Goal: Task Accomplishment & Management: Manage account settings

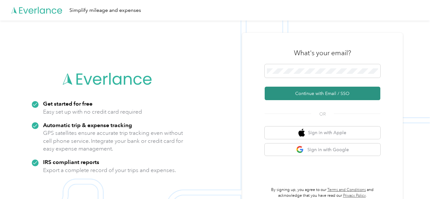
click at [304, 96] on button "Continue with Email / SSO" at bounding box center [323, 94] width 116 height 14
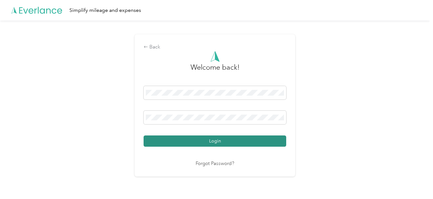
click at [218, 143] on button "Login" at bounding box center [215, 141] width 143 height 11
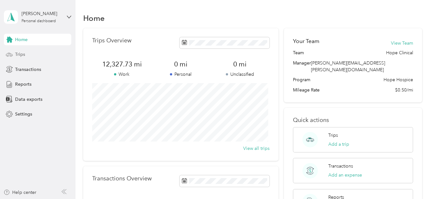
click at [22, 54] on span "Trips" at bounding box center [20, 54] width 10 height 7
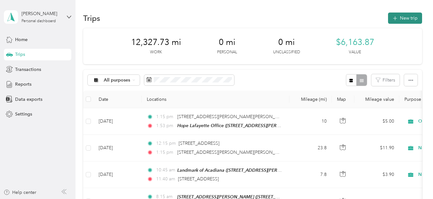
click at [407, 17] on button "New trip" at bounding box center [405, 18] width 34 height 11
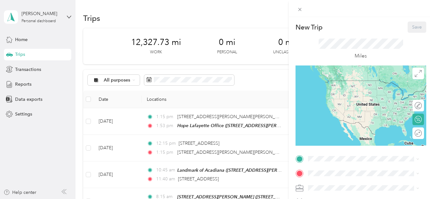
scroll to position [138, 0]
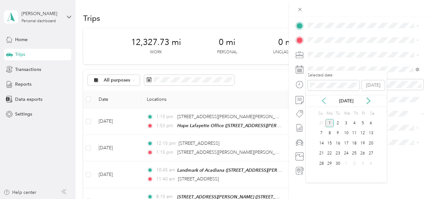
click at [323, 101] on icon at bounding box center [324, 101] width 3 height 6
click at [364, 166] on div "29" at bounding box center [363, 164] width 8 height 8
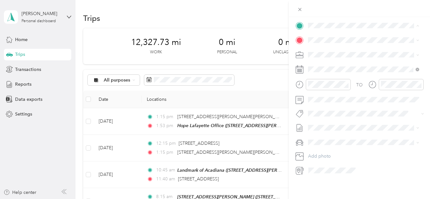
click at [336, 56] on span "[STREET_ADDRESS][PERSON_NAME][US_STATE]" at bounding box center [358, 57] width 77 height 12
click at [333, 66] on span "[STREET_ADDRESS][PERSON_NAME][US_STATE]" at bounding box center [358, 68] width 77 height 12
click at [346, 50] on div "TO Add photo" at bounding box center [361, 98] width 131 height 155
click at [322, 139] on div "Normal Visit" at bounding box center [364, 140] width 107 height 7
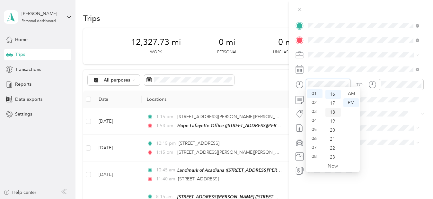
scroll to position [144, 0]
click at [316, 154] on div "08" at bounding box center [314, 156] width 15 height 9
click at [335, 151] on div "45" at bounding box center [333, 149] width 15 height 9
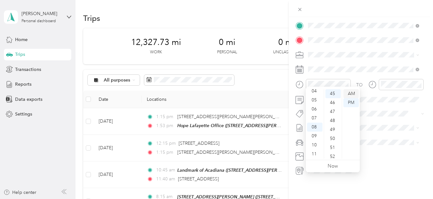
click at [351, 91] on div "AM" at bounding box center [351, 93] width 15 height 9
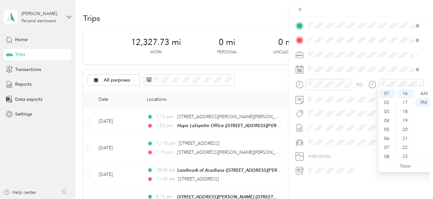
scroll to position [22, 0]
click at [389, 151] on div "09" at bounding box center [387, 153] width 15 height 9
click at [406, 155] on div "50" at bounding box center [405, 156] width 15 height 9
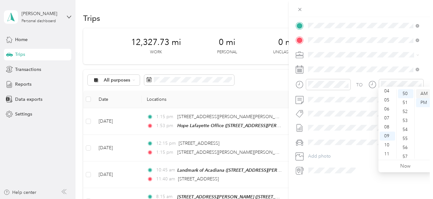
click at [427, 92] on div "AM" at bounding box center [423, 93] width 15 height 9
click at [320, 16] on div at bounding box center [361, 8] width 144 height 17
click at [335, 103] on div "TEAM Hope [GEOGRAPHIC_DATA] [STREET_ADDRESS][PERSON_NAME][US_STATE]" at bounding box center [368, 108] width 97 height 23
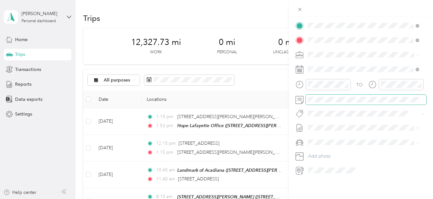
scroll to position [0, 0]
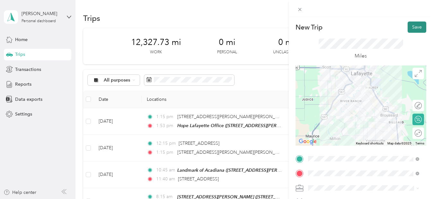
click at [410, 28] on button "Save" at bounding box center [417, 27] width 19 height 11
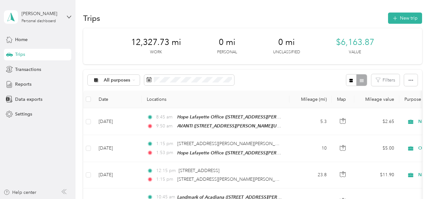
click at [410, 28] on div "12,327.73 mi Work 0 mi Personal 0 mi Unclassified $6,163.87 Value" at bounding box center [252, 46] width 339 height 36
click at [406, 18] on button "New trip" at bounding box center [405, 18] width 34 height 11
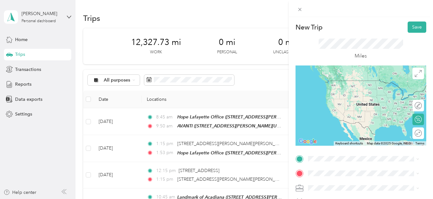
click at [341, 91] on span "[STREET_ADDRESS][PERSON_NAME][US_STATE]" at bounding box center [358, 90] width 77 height 12
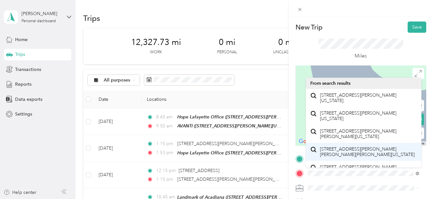
click at [335, 152] on span "[STREET_ADDRESS][PERSON_NAME][PERSON_NAME][PERSON_NAME][US_STATE]" at bounding box center [368, 152] width 97 height 11
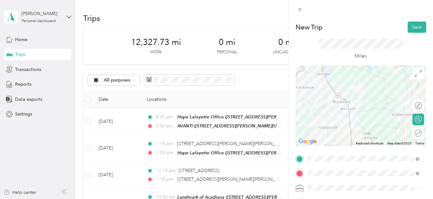
scroll to position [138, 0]
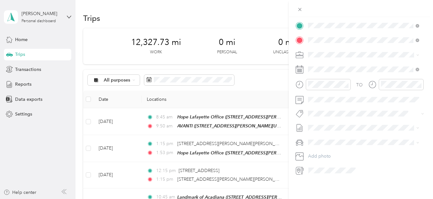
click at [330, 137] on div "Normal Visit" at bounding box center [364, 136] width 107 height 7
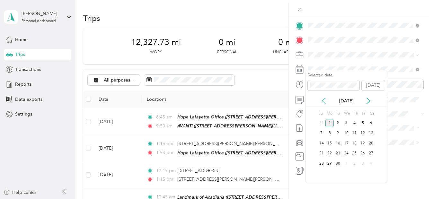
click at [324, 104] on icon at bounding box center [324, 101] width 6 height 6
click at [361, 164] on div "29" at bounding box center [363, 164] width 8 height 8
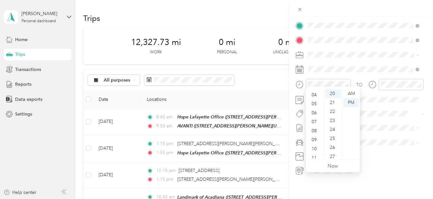
scroll to position [39, 0]
click at [316, 144] on div "10" at bounding box center [314, 145] width 15 height 9
click at [332, 121] on div "30" at bounding box center [333, 123] width 15 height 9
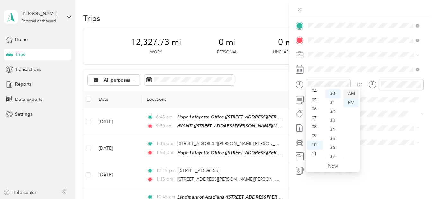
click at [352, 92] on div "AM" at bounding box center [351, 93] width 15 height 9
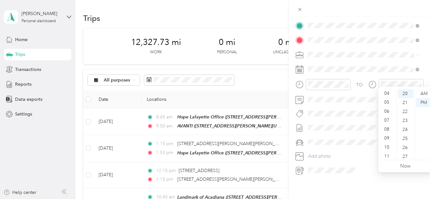
scroll to position [39, 0]
click at [388, 153] on div "11" at bounding box center [387, 154] width 15 height 9
click at [404, 121] on div "30" at bounding box center [405, 123] width 15 height 9
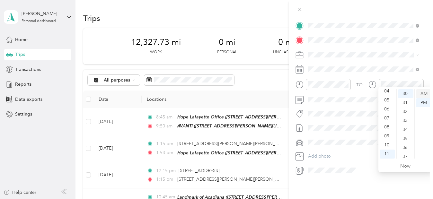
click at [424, 93] on div "AM" at bounding box center [423, 93] width 15 height 9
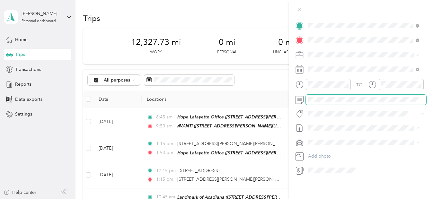
scroll to position [0, 0]
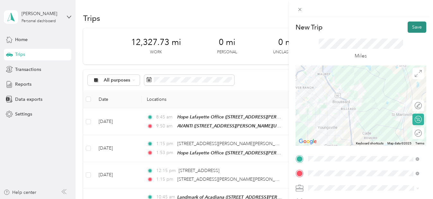
click at [415, 26] on button "Save" at bounding box center [417, 27] width 19 height 11
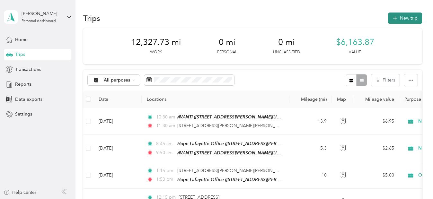
click at [408, 19] on button "New trip" at bounding box center [405, 18] width 34 height 11
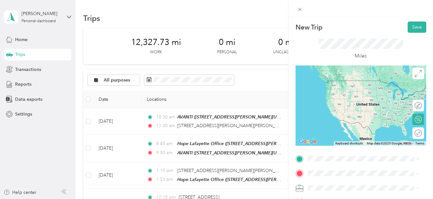
click at [344, 102] on span "[STREET_ADDRESS][PERSON_NAME][PERSON_NAME][PERSON_NAME][US_STATE]" at bounding box center [368, 99] width 97 height 11
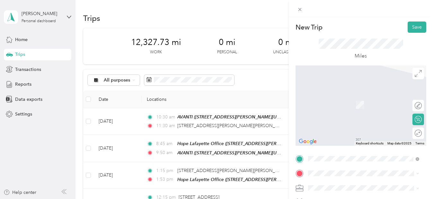
click at [320, 159] on div "TEAM Hope [GEOGRAPHIC_DATA] [STREET_ADDRESS][PERSON_NAME][US_STATE]" at bounding box center [364, 159] width 107 height 25
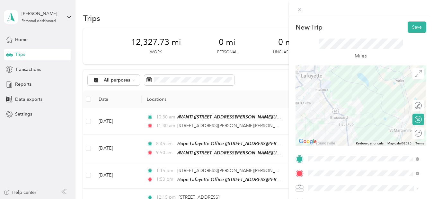
scroll to position [138, 0]
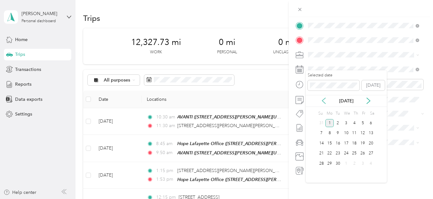
click at [323, 102] on icon at bounding box center [324, 101] width 6 height 6
click at [364, 163] on div "29" at bounding box center [363, 164] width 8 height 8
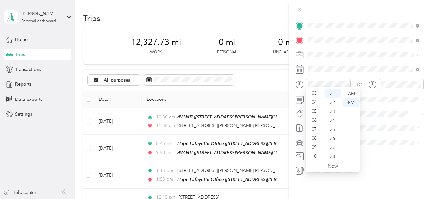
scroll to position [39, 0]
click at [311, 153] on div "11" at bounding box center [314, 154] width 15 height 9
click at [334, 114] on div "30" at bounding box center [333, 114] width 15 height 9
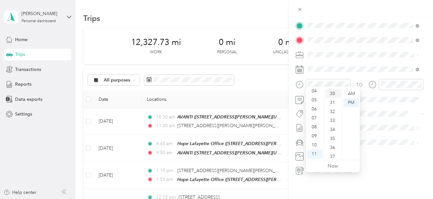
click at [335, 93] on div "30" at bounding box center [333, 93] width 15 height 9
click at [354, 92] on div "AM" at bounding box center [351, 93] width 15 height 9
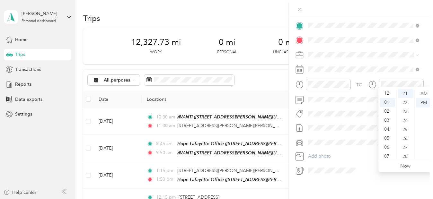
scroll to position [0, 0]
click at [387, 96] on div "12" at bounding box center [387, 93] width 15 height 9
click at [406, 93] on div "00" at bounding box center [405, 93] width 15 height 9
click at [425, 103] on div "PM" at bounding box center [423, 102] width 15 height 9
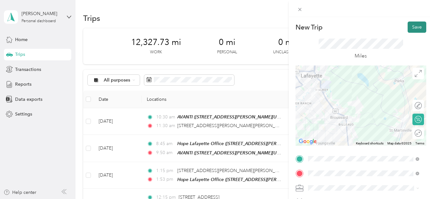
click at [414, 31] on button "Save" at bounding box center [417, 27] width 19 height 11
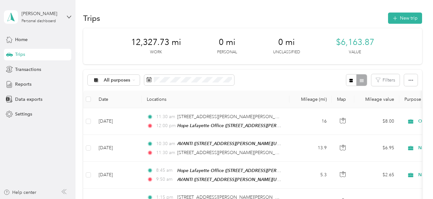
click at [255, 78] on div "All purposes Filters" at bounding box center [252, 80] width 339 height 21
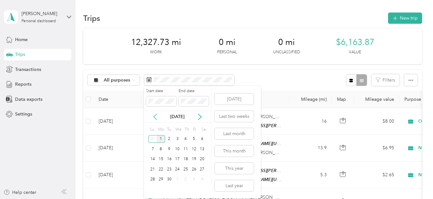
click at [156, 119] on icon at bounding box center [155, 117] width 3 height 6
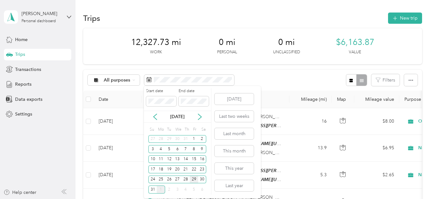
click at [194, 180] on div "29" at bounding box center [194, 180] width 8 height 8
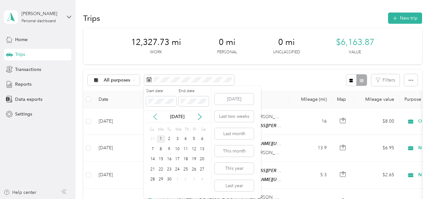
click at [157, 116] on icon at bounding box center [155, 117] width 6 height 6
click at [195, 179] on div "29" at bounding box center [194, 180] width 8 height 8
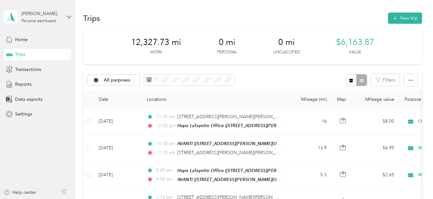
click at [195, 179] on div "29" at bounding box center [194, 180] width 8 height 8
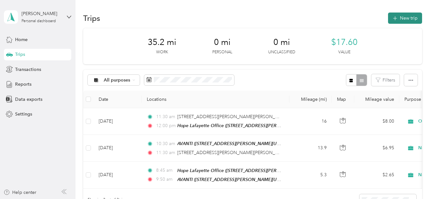
click at [409, 17] on button "New trip" at bounding box center [405, 18] width 34 height 11
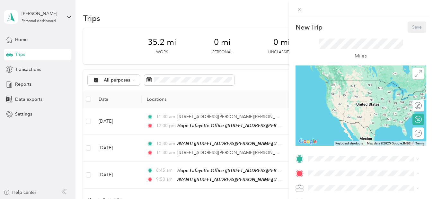
click at [261, 106] on div "New Trip Save This trip cannot be edited because it is either under review, app…" at bounding box center [216, 99] width 433 height 199
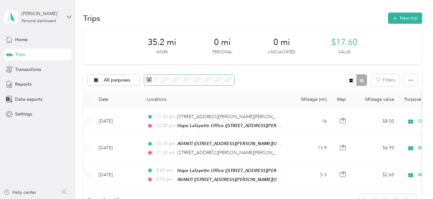
click at [229, 76] on span at bounding box center [189, 80] width 90 height 11
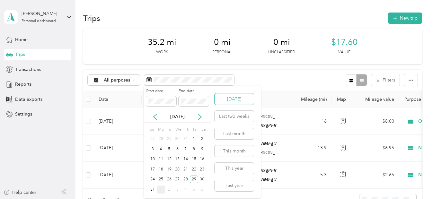
click at [238, 100] on button "[DATE]" at bounding box center [234, 99] width 39 height 11
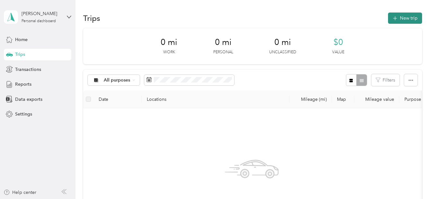
click at [404, 20] on button "New trip" at bounding box center [405, 18] width 34 height 11
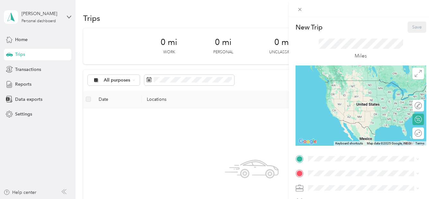
click at [330, 91] on span "[STREET_ADDRESS][PERSON_NAME][US_STATE]" at bounding box center [358, 93] width 77 height 12
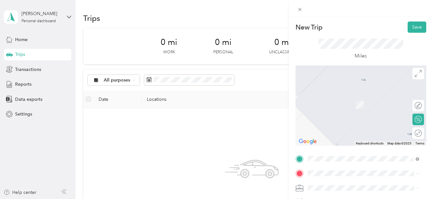
scroll to position [138, 0]
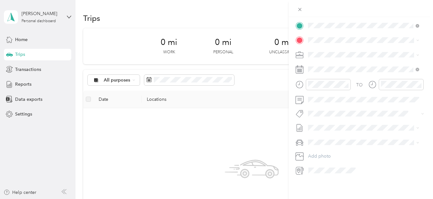
click at [349, 66] on div "TEAM Landmark of Acadiana [STREET_ADDRESS][PERSON_NAME]" at bounding box center [358, 62] width 77 height 16
click at [327, 105] on span "On Call Normal Visit" at bounding box center [331, 102] width 41 height 5
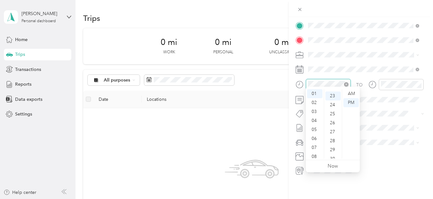
scroll to position [207, 0]
click at [316, 156] on div "08" at bounding box center [314, 156] width 15 height 9
click at [330, 95] on div "00" at bounding box center [333, 93] width 15 height 9
click at [354, 94] on div "AM" at bounding box center [351, 93] width 15 height 9
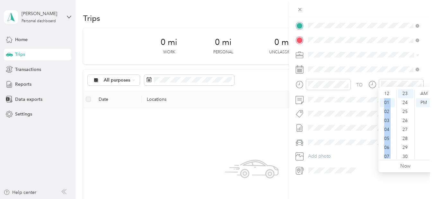
click at [396, 94] on div "12 01 02 03 04 05 06 07 08 09 10 11 00 01 02 03 04 05 06 07 08 09 10 11 12 13 1…" at bounding box center [406, 124] width 54 height 72
click at [396, 94] on ul "12 01 02 03 04 05 06 07 08 09 10 11" at bounding box center [388, 123] width 18 height 69
click at [387, 94] on div "12" at bounding box center [387, 93] width 15 height 9
click at [411, 101] on div "24" at bounding box center [405, 102] width 15 height 9
click at [412, 100] on ul "00 01 02 03 04 05 06 07 08 09 10 11 12 13 14 15 16 17 18 19 20 21 22 23 24 25 2…" at bounding box center [406, 123] width 18 height 69
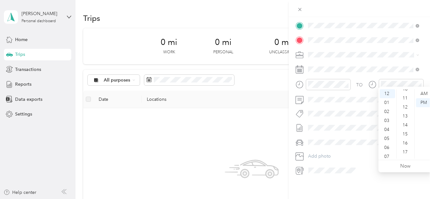
scroll to position [34, 0]
click at [404, 102] on div "05" at bounding box center [405, 105] width 15 height 9
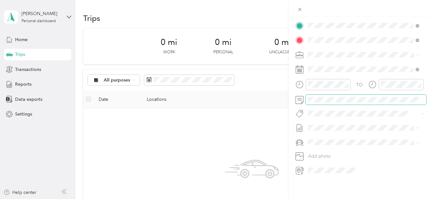
scroll to position [0, 0]
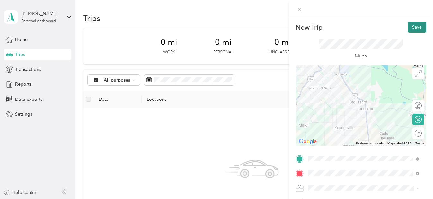
click at [415, 25] on button "Save" at bounding box center [417, 27] width 19 height 11
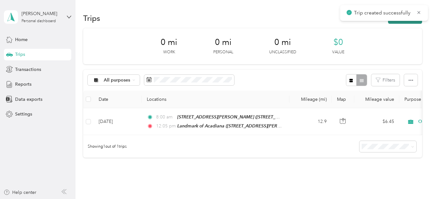
click at [411, 22] on button "New trip" at bounding box center [405, 18] width 34 height 11
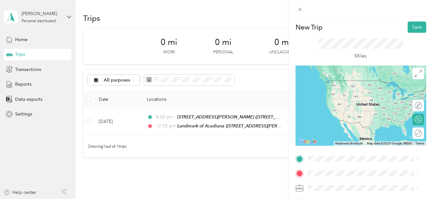
click at [344, 85] on div "TEAM Landmark of Acadiana [STREET_ADDRESS][PERSON_NAME]" at bounding box center [358, 85] width 77 height 16
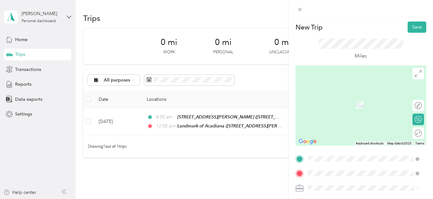
click at [352, 112] on span "[STREET_ADDRESS][US_STATE]" at bounding box center [352, 109] width 64 height 6
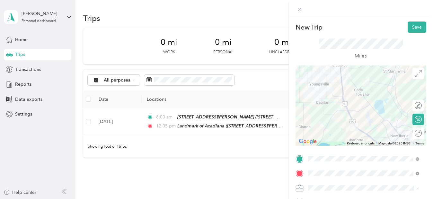
scroll to position [138, 0]
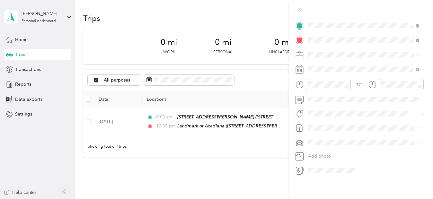
click at [323, 107] on li "On Call Normal Visit" at bounding box center [364, 105] width 116 height 11
click at [329, 83] on div at bounding box center [328, 84] width 45 height 11
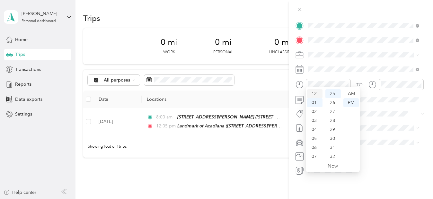
click at [312, 94] on div "12" at bounding box center [314, 93] width 15 height 9
click at [331, 108] on div "40" at bounding box center [333, 107] width 15 height 9
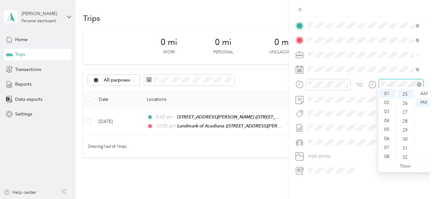
scroll to position [225, 0]
click at [387, 94] on div "01" at bounding box center [387, 93] width 15 height 9
click at [407, 150] on div "45" at bounding box center [405, 152] width 15 height 9
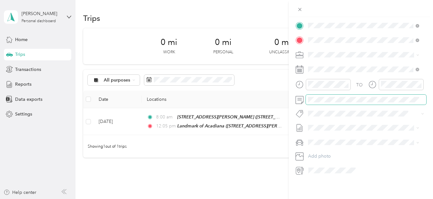
scroll to position [0, 0]
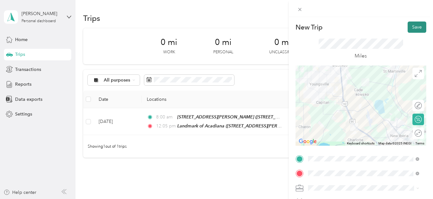
click at [414, 29] on button "Save" at bounding box center [417, 27] width 19 height 11
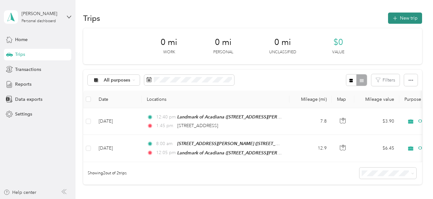
click at [410, 19] on button "New trip" at bounding box center [405, 18] width 34 height 11
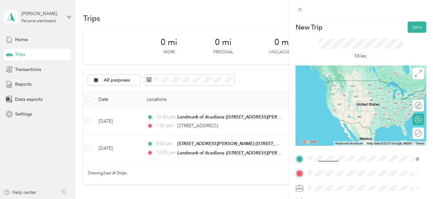
click at [329, 140] on span "[STREET_ADDRESS][US_STATE]" at bounding box center [352, 137] width 64 height 6
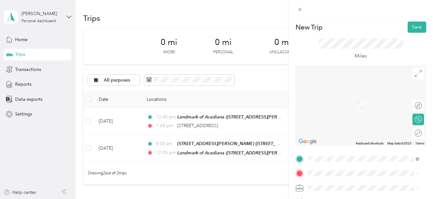
click at [317, 103] on icon at bounding box center [314, 104] width 6 height 6
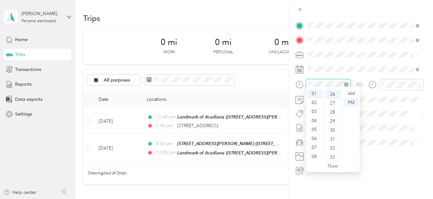
scroll to position [234, 0]
click at [315, 95] on div "01" at bounding box center [314, 93] width 15 height 9
click at [333, 145] on div "45" at bounding box center [333, 143] width 15 height 9
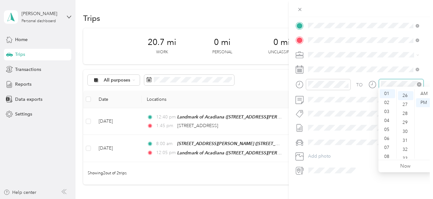
scroll to position [234, 0]
click at [387, 104] on div "02" at bounding box center [387, 102] width 15 height 9
click at [408, 134] on ul "00 01 02 03 04 05 06 07 08 09 10 11 12 13 14 15 16 17 18 19 20 21 22 23 24 25 2…" at bounding box center [406, 123] width 18 height 69
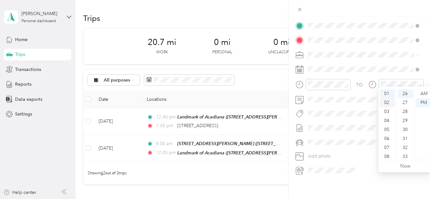
click at [384, 102] on div "02" at bounding box center [387, 102] width 15 height 9
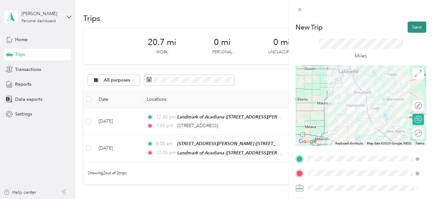
click at [410, 26] on button "Save" at bounding box center [417, 27] width 19 height 11
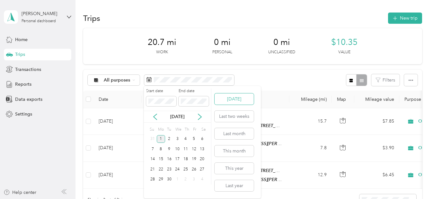
click at [234, 102] on button "[DATE]" at bounding box center [234, 99] width 39 height 11
